Goal: Obtain resource: Download file/media

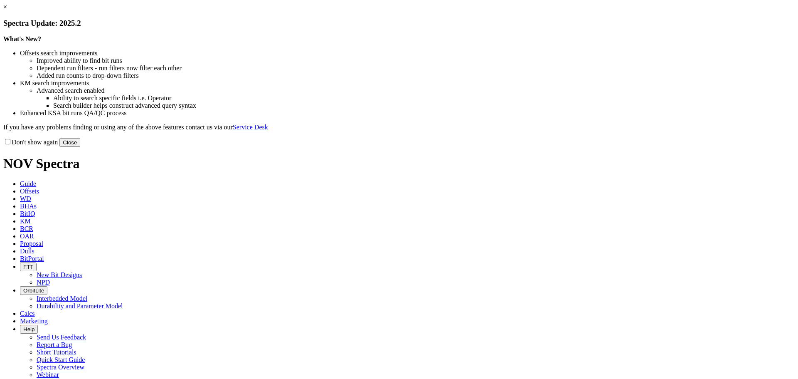
click at [80, 147] on button "Close" at bounding box center [69, 142] width 21 height 9
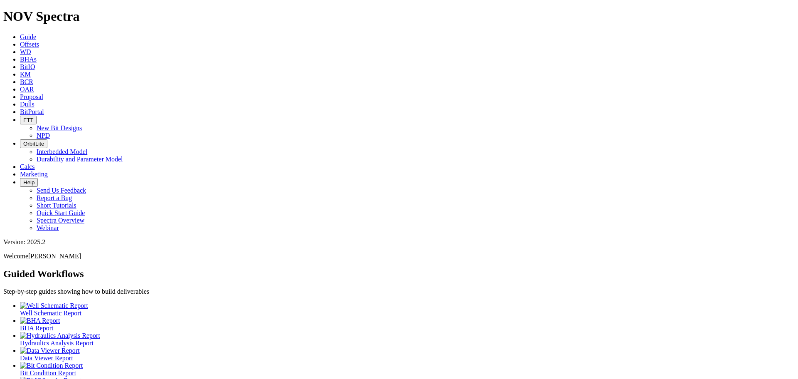
click at [39, 41] on link "Offsets" at bounding box center [29, 44] width 19 height 7
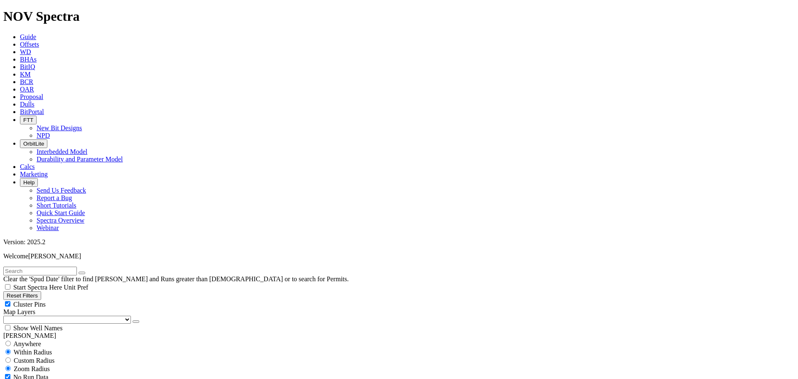
drag, startPoint x: 682, startPoint y: 75, endPoint x: 660, endPoint y: 112, distance: 43.3
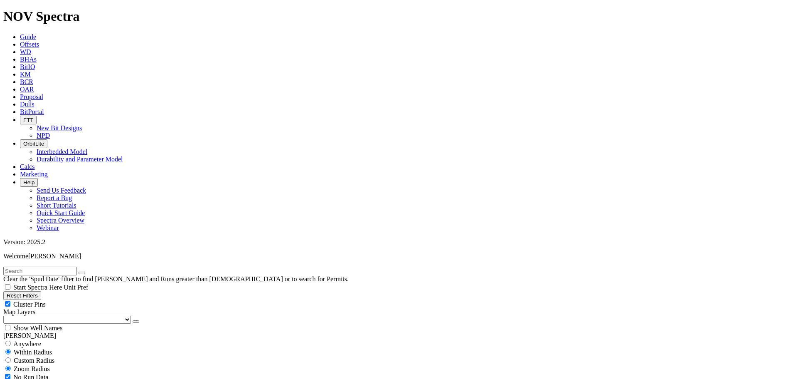
scroll to position [66673, 0]
